Goal: Transaction & Acquisition: Obtain resource

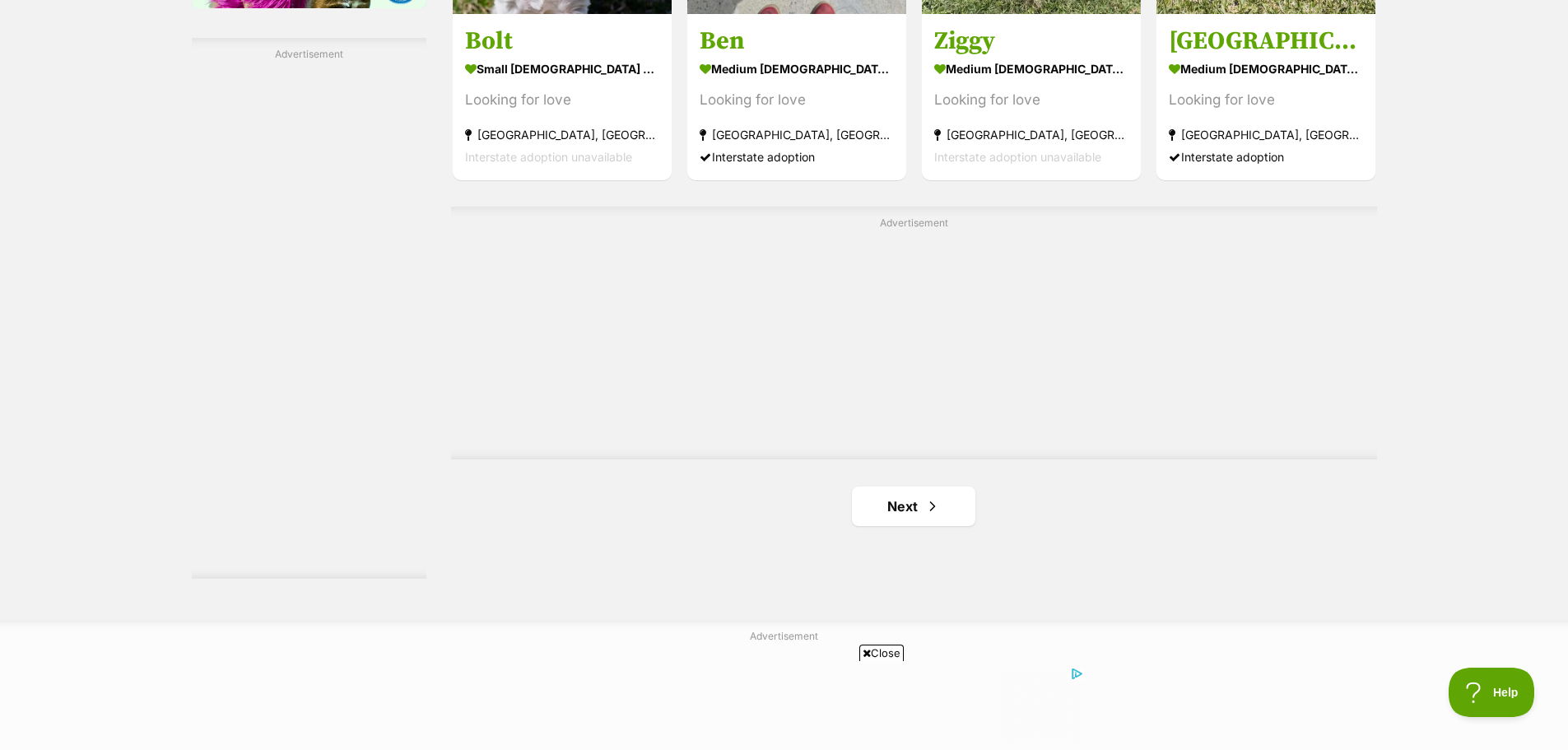
scroll to position [2882, 0]
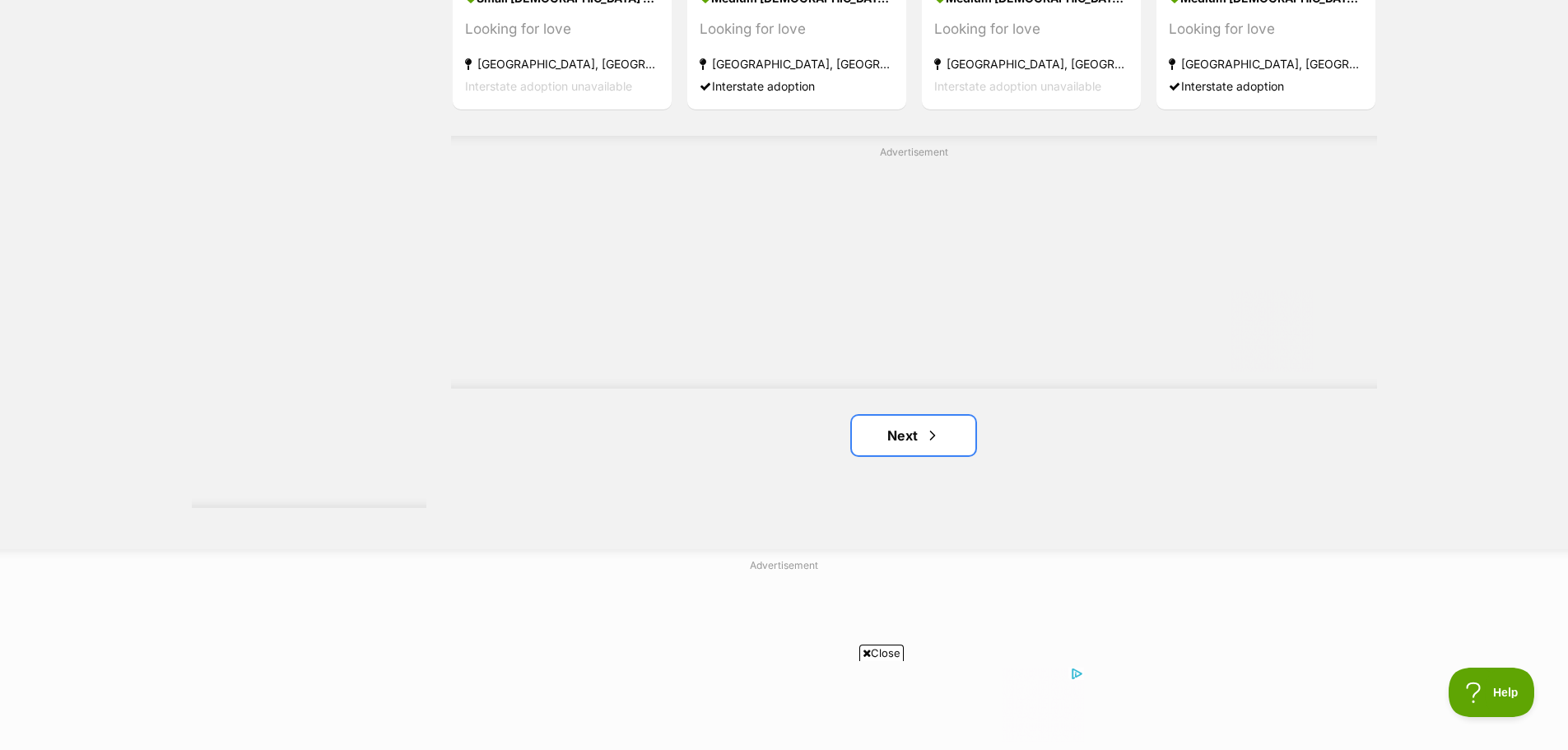
click at [873, 439] on link "Next" at bounding box center [914, 435] width 124 height 40
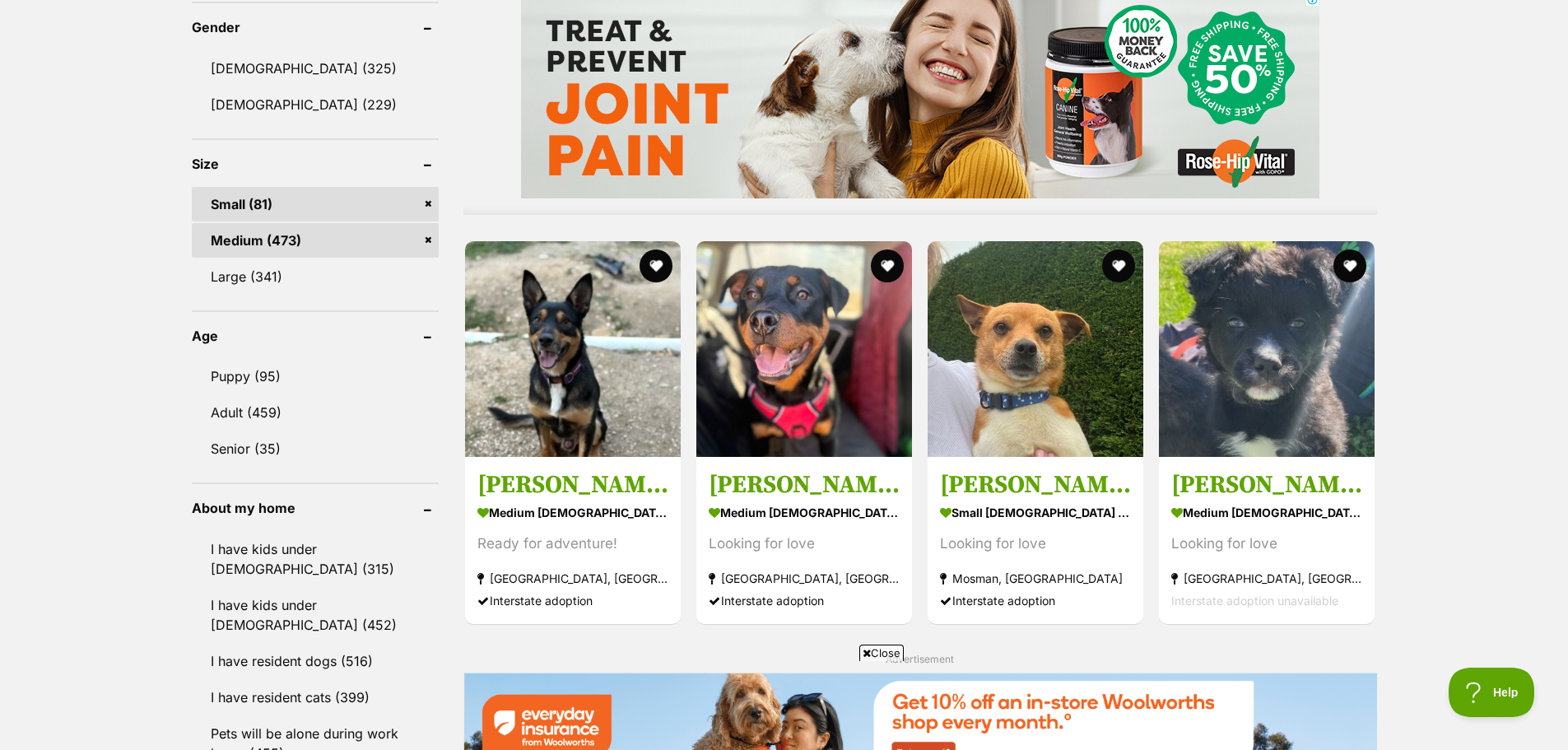
scroll to position [1400, 0]
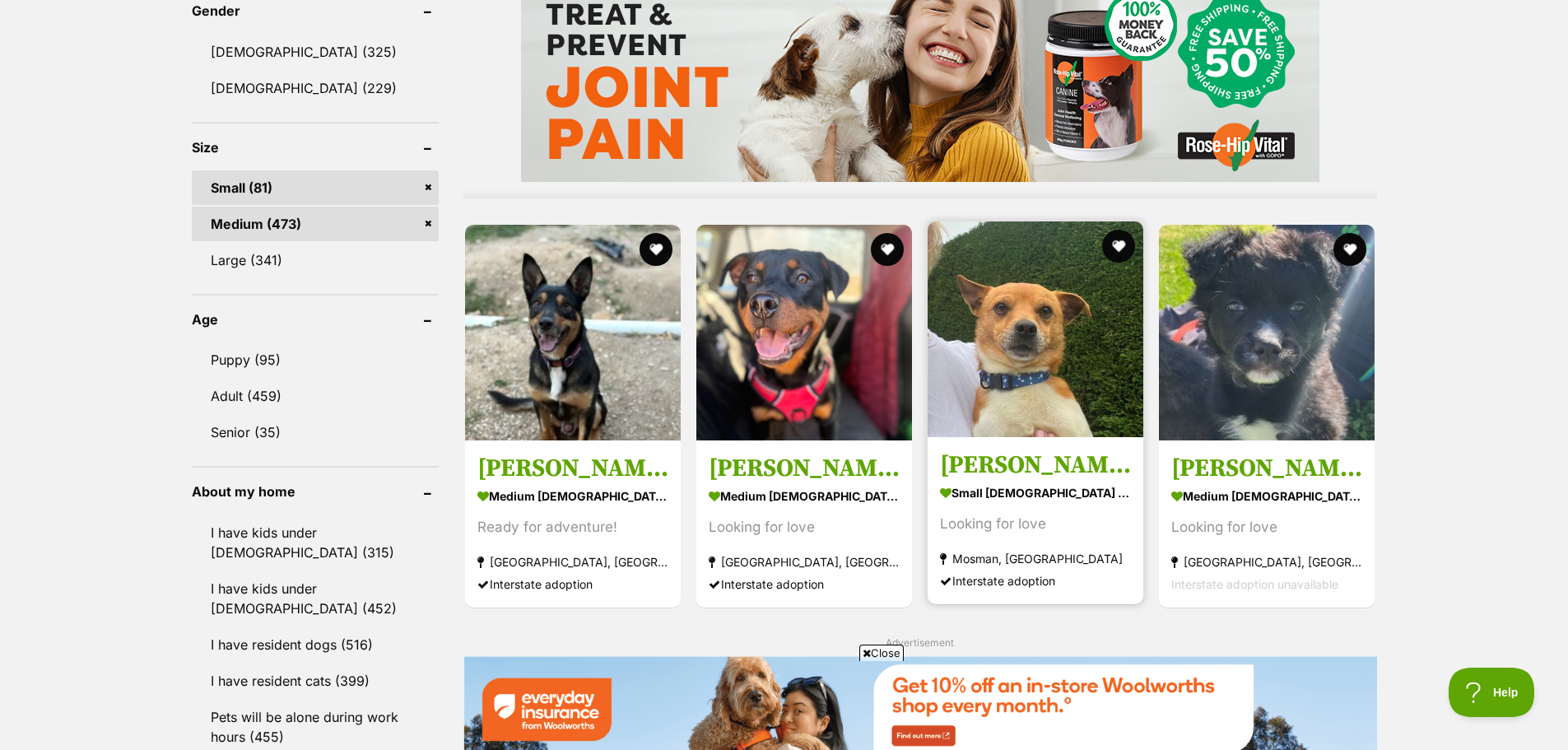
click at [1022, 402] on img at bounding box center [1036, 329] width 215 height 215
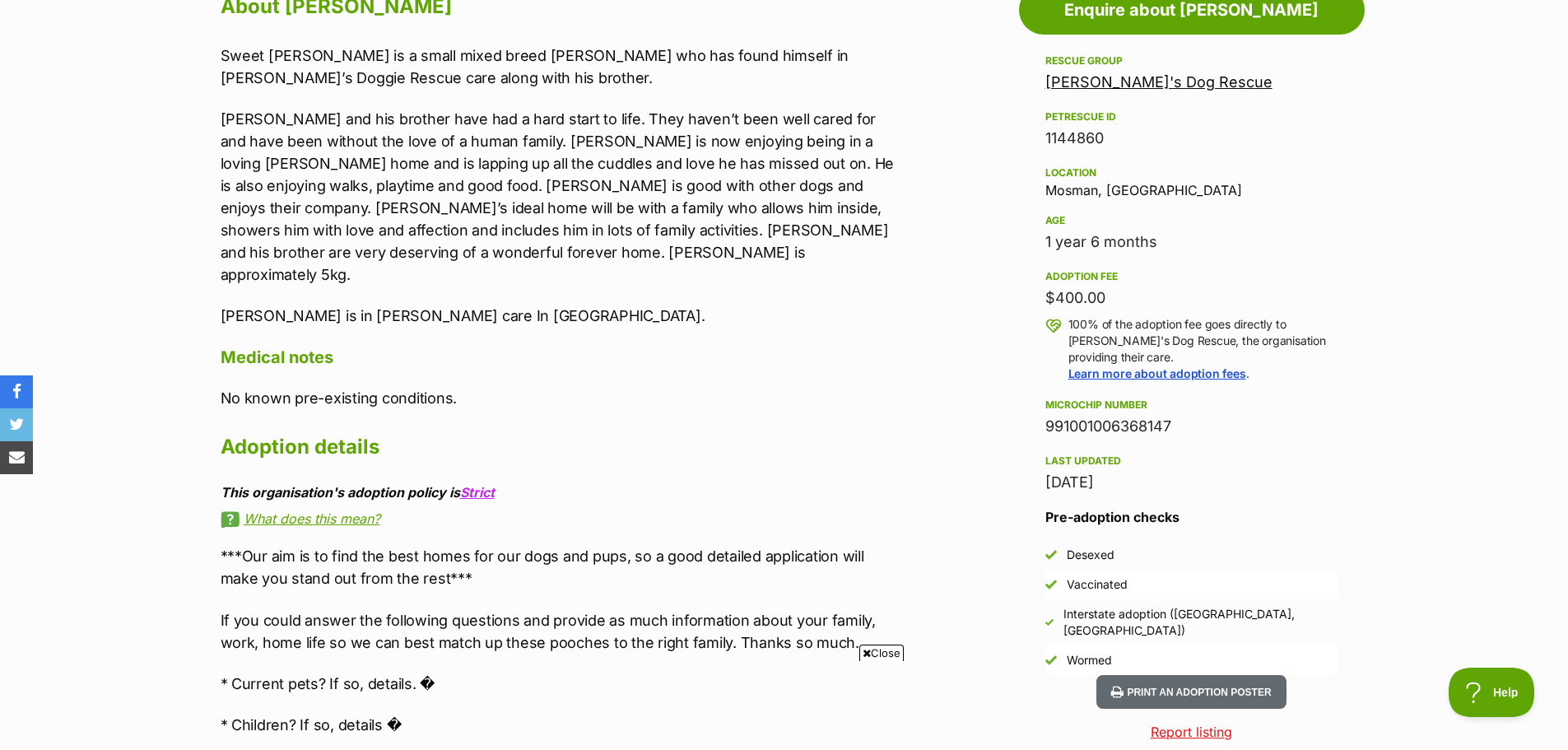
scroll to position [742, 0]
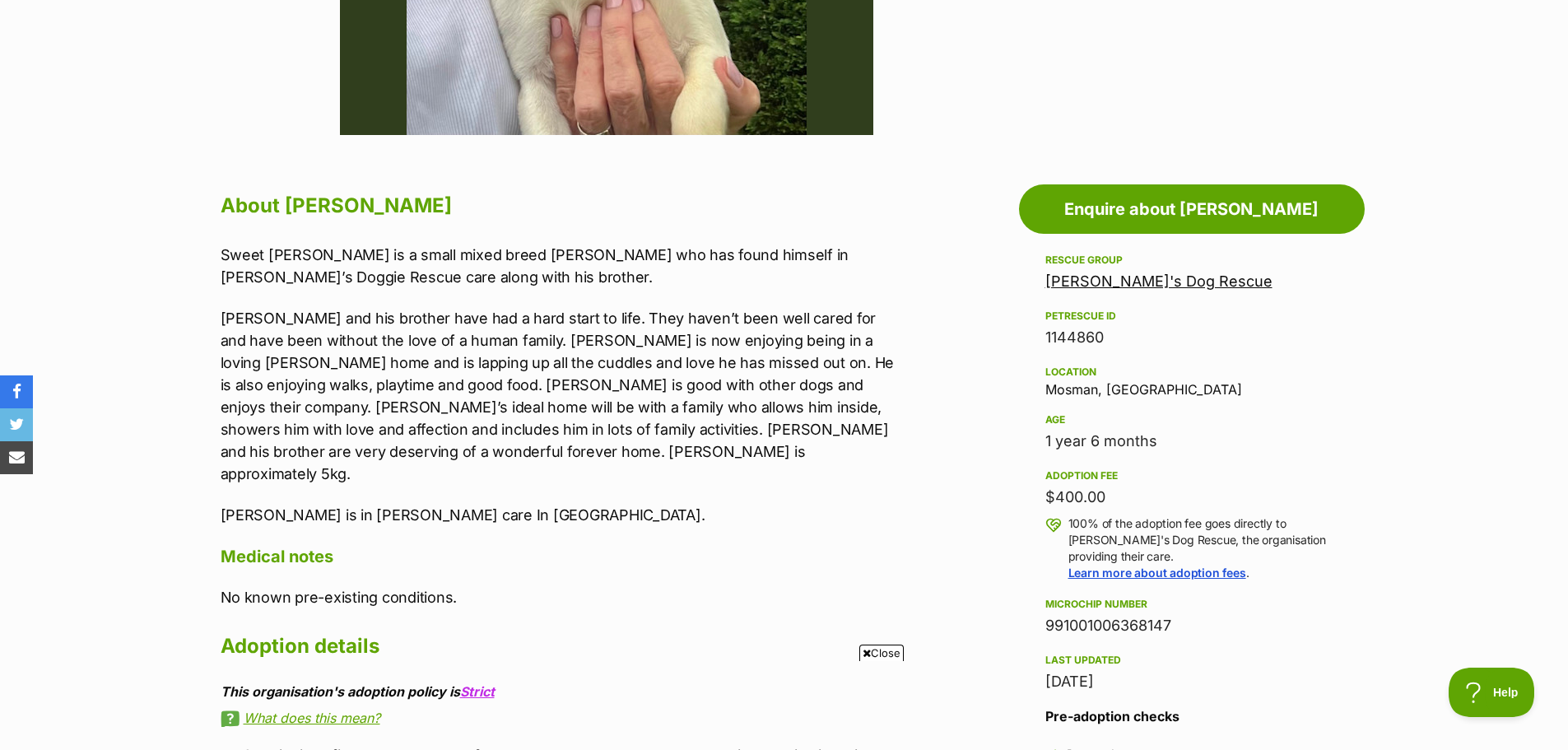
click at [1083, 280] on link "[PERSON_NAME]'s Dog Rescue" at bounding box center [1159, 281] width 227 height 18
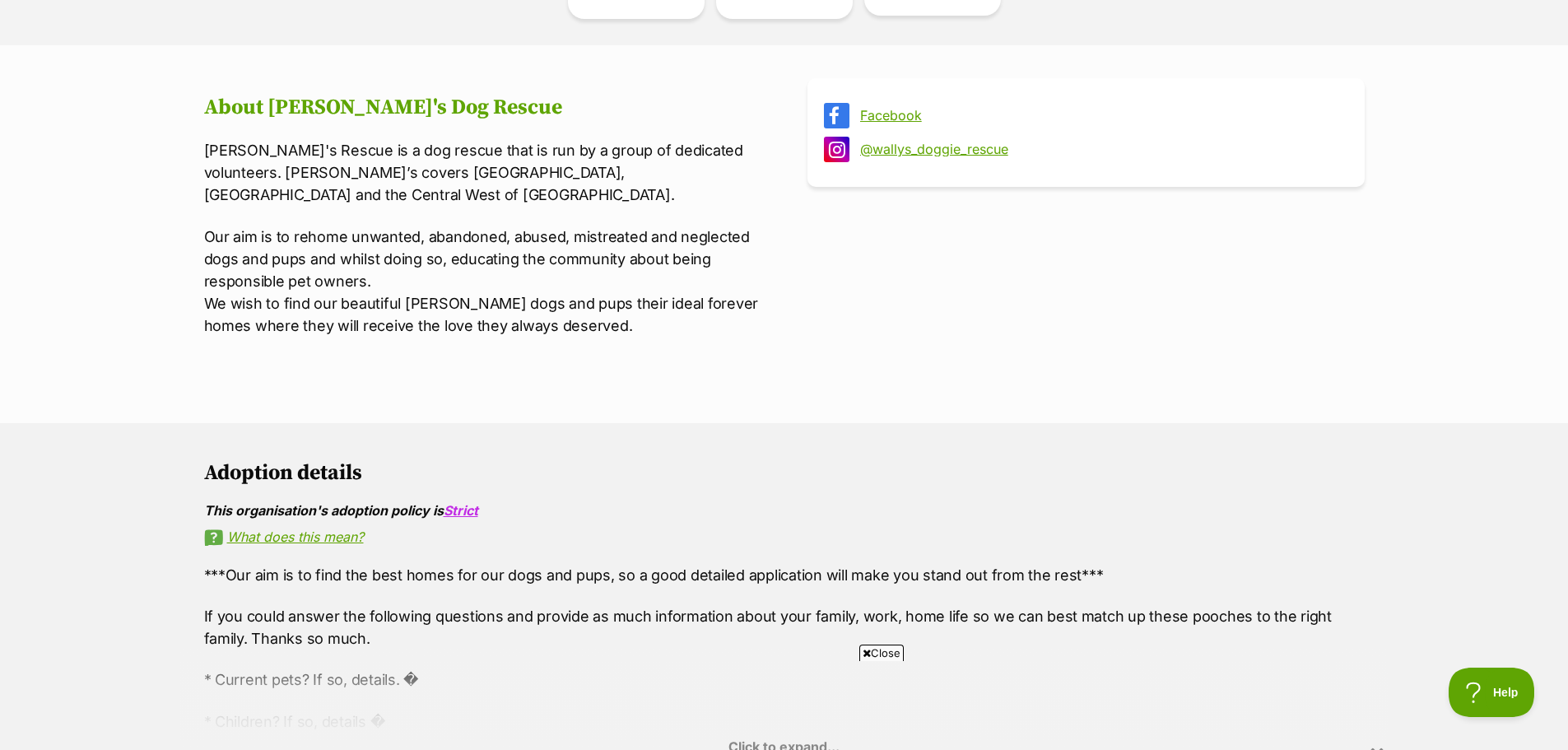
scroll to position [577, 0]
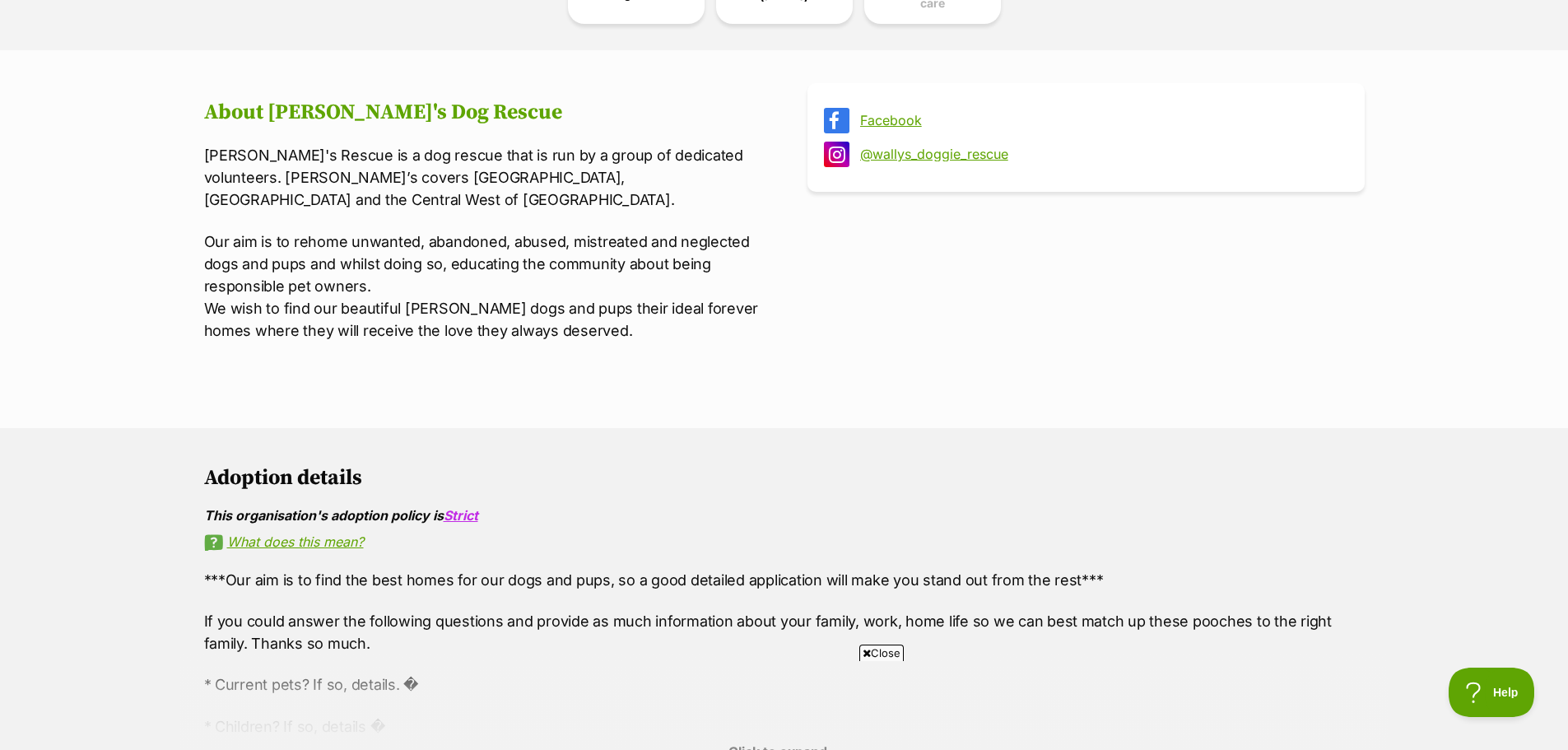
click at [935, 146] on link "@wallys_doggie_rescue" at bounding box center [1100, 154] width 481 height 15
